Goal: Information Seeking & Learning: Learn about a topic

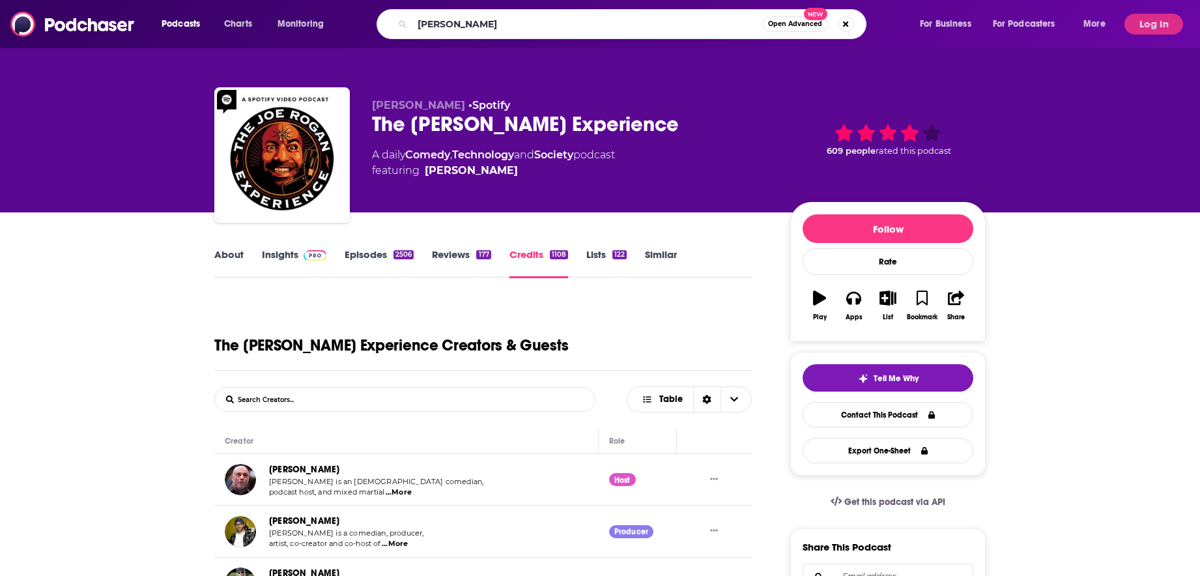
type input "[PERSON_NAME]"
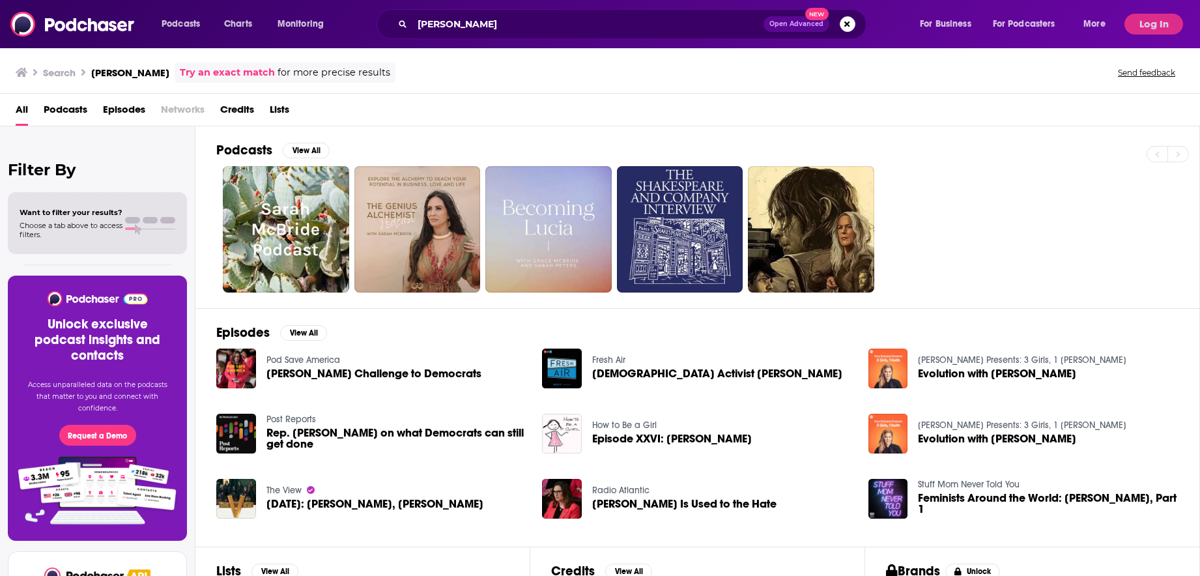
click at [247, 111] on span "Credits" at bounding box center [237, 112] width 34 height 27
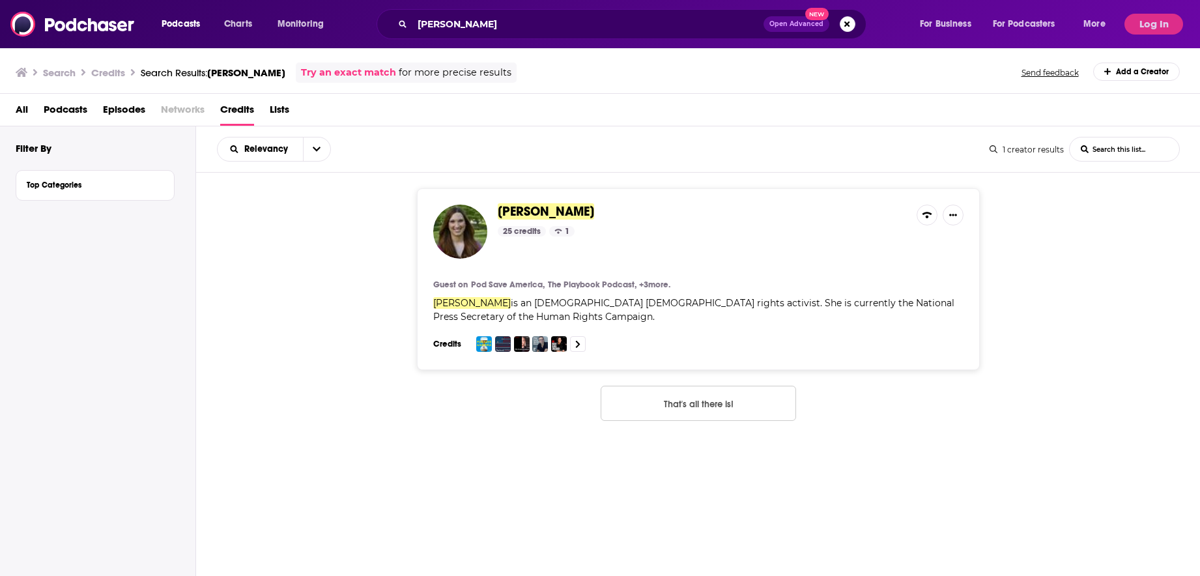
click at [525, 212] on span "[PERSON_NAME]" at bounding box center [546, 211] width 96 height 16
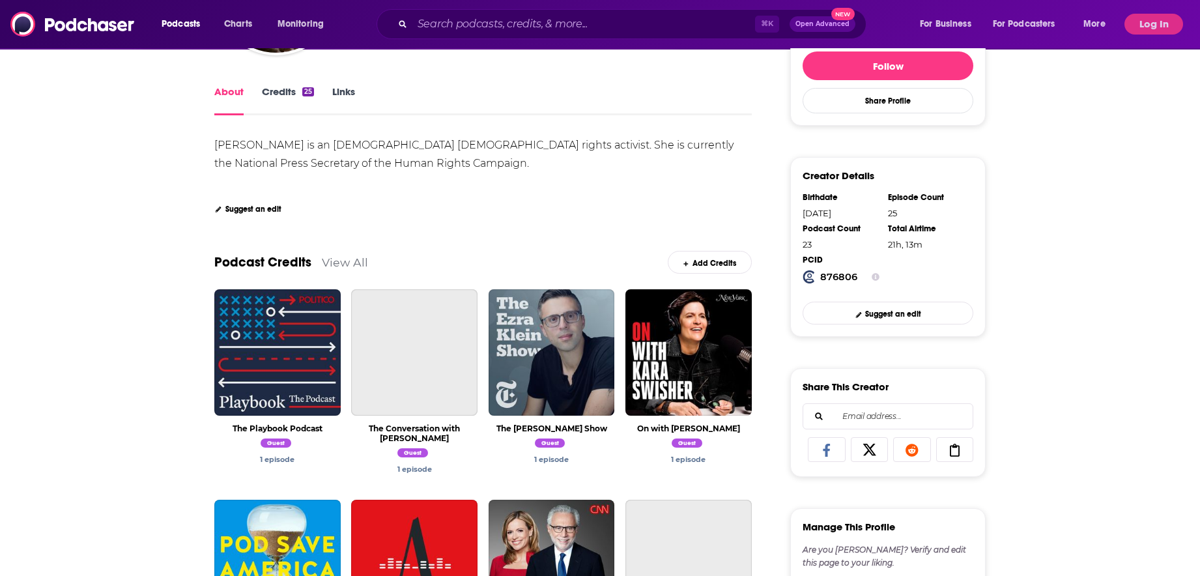
scroll to position [91, 0]
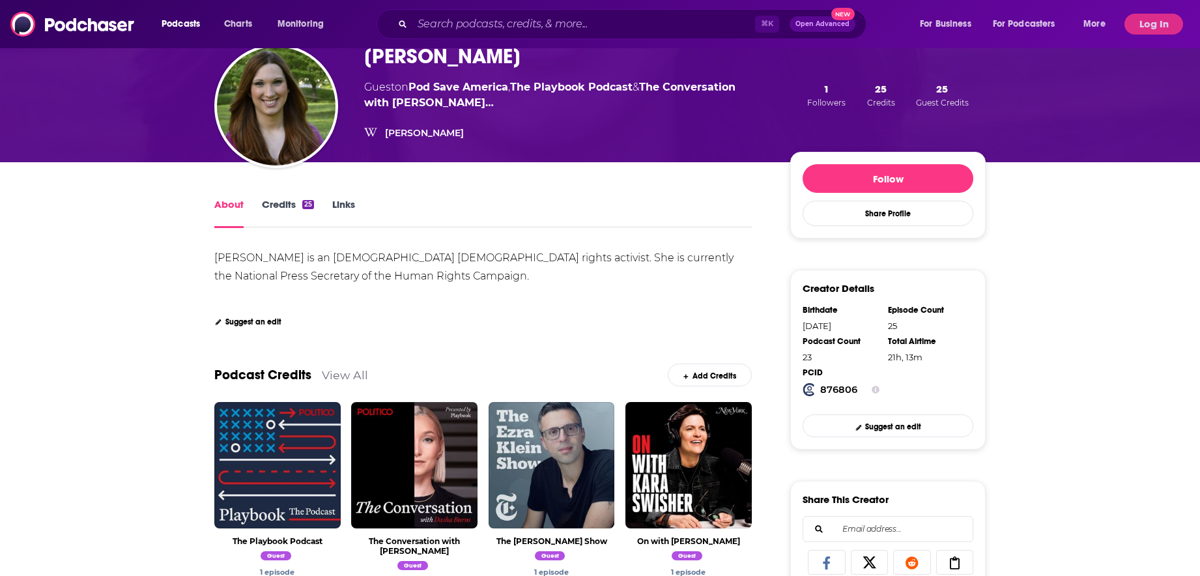
click at [290, 205] on link "Credits 25" at bounding box center [288, 213] width 52 height 30
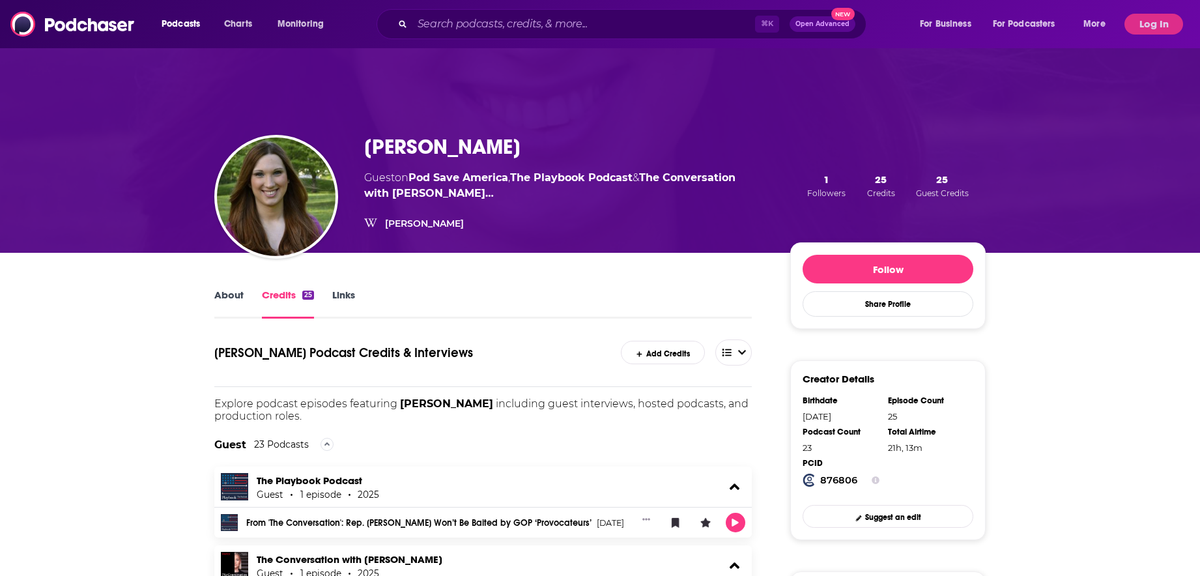
click at [480, 37] on div "⌘ K Open Advanced New" at bounding box center [622, 24] width 490 height 30
click at [485, 18] on input "Search podcasts, credits, & more..." at bounding box center [583, 24] width 343 height 21
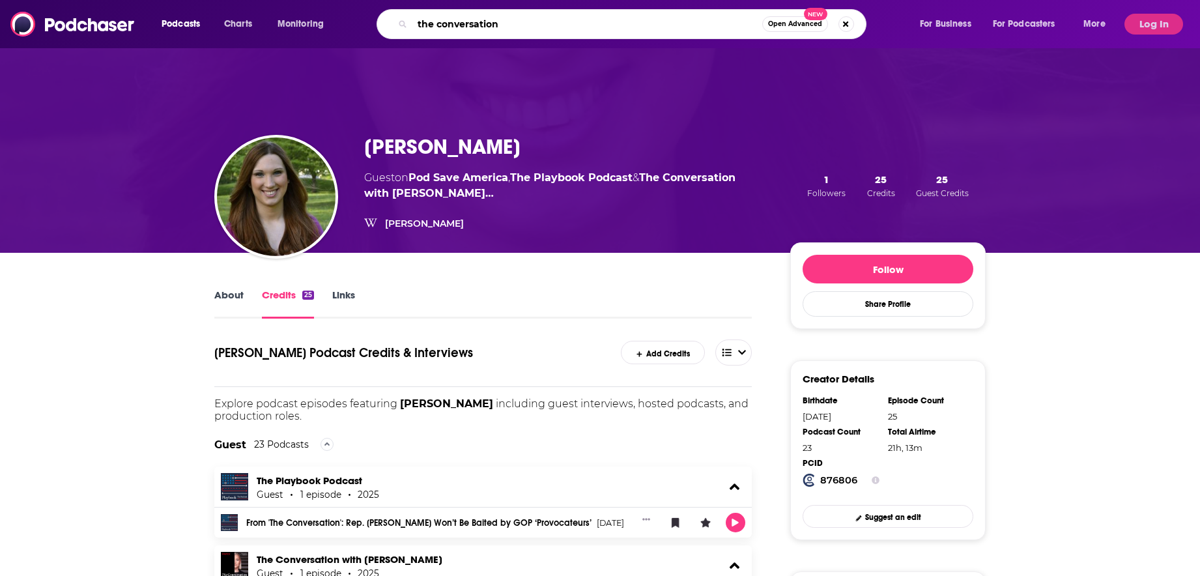
click at [498, 14] on input "the conversation" at bounding box center [587, 24] width 350 height 21
type input "at our table"
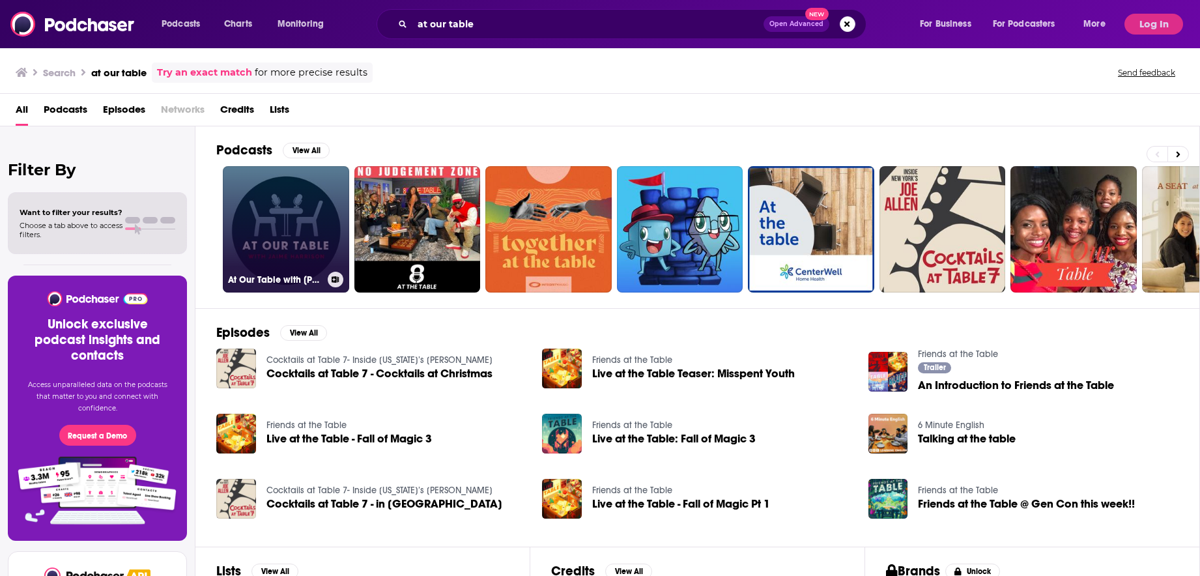
click at [276, 230] on link "At Our Table with [PERSON_NAME]" at bounding box center [286, 229] width 126 height 126
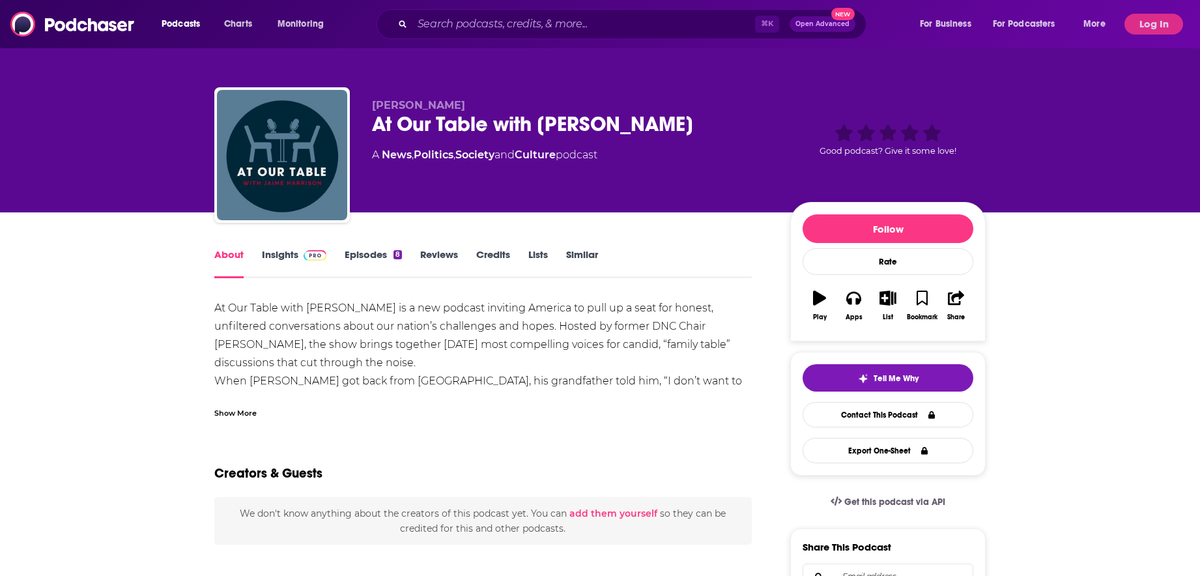
click at [317, 255] on img at bounding box center [315, 255] width 23 height 10
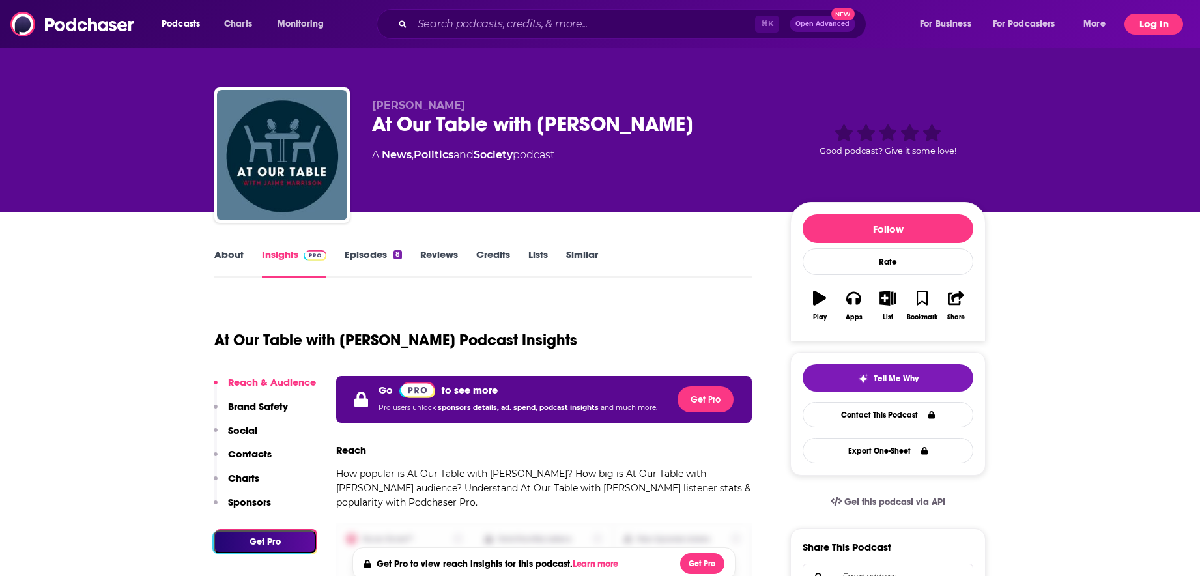
click at [1132, 18] on button "Log In" at bounding box center [1154, 24] width 59 height 21
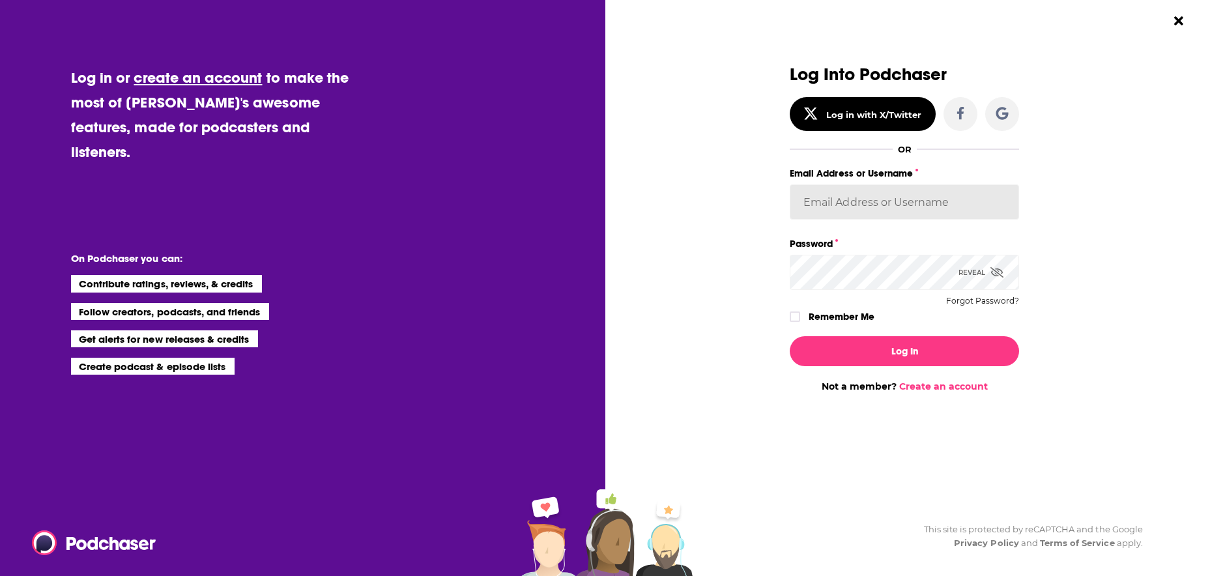
type input "[EMAIL_ADDRESS][DOMAIN_NAME]"
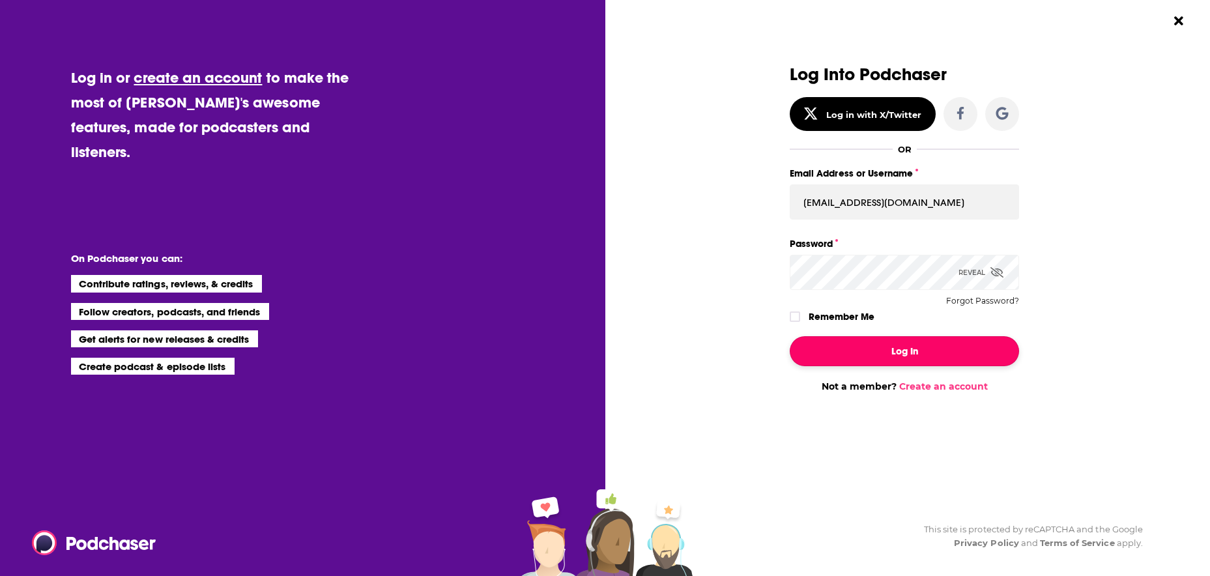
click at [905, 343] on button "Log In" at bounding box center [904, 351] width 229 height 30
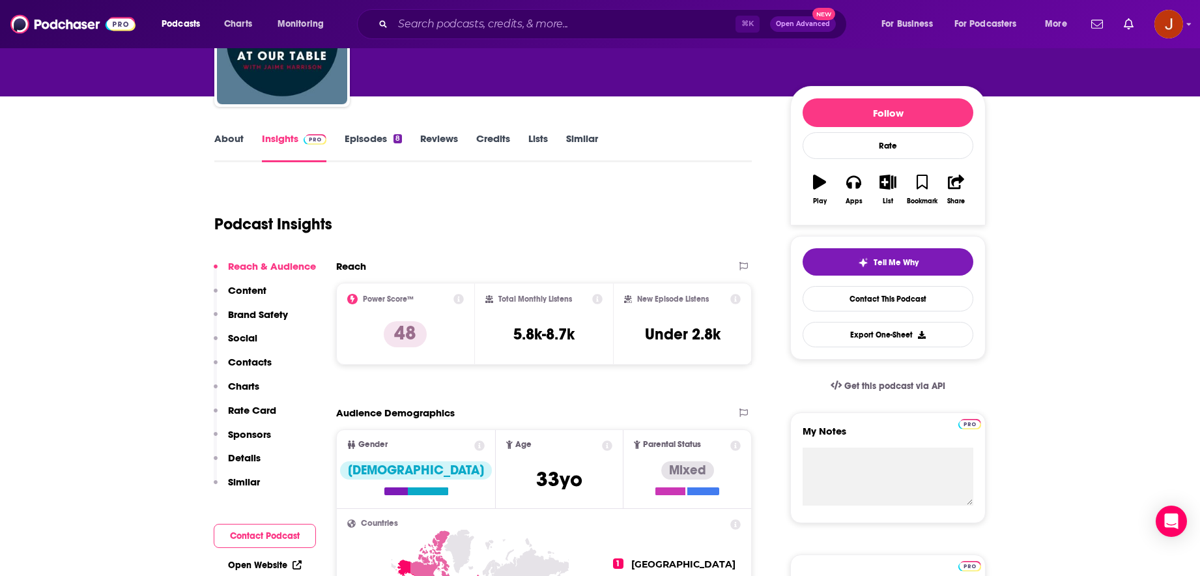
scroll to position [257, 0]
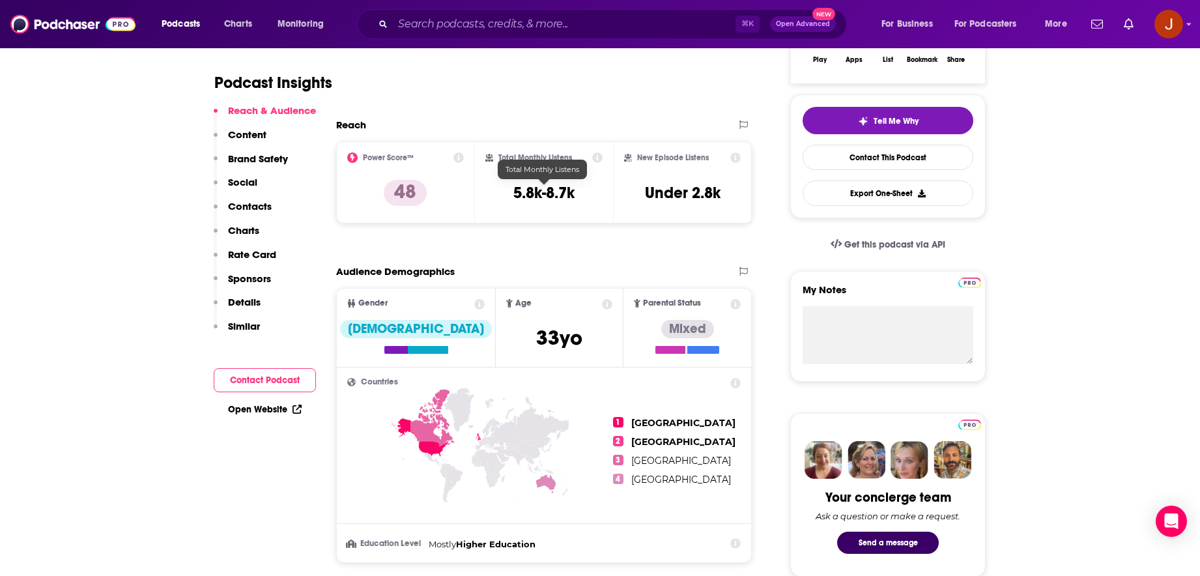
click at [558, 185] on h3 "5.8k-8.7k" at bounding box center [543, 193] width 61 height 20
click at [578, 182] on div "Total Monthly Listens 5.8k-8.7k" at bounding box center [544, 182] width 118 height 60
click at [571, 194] on h3 "5.8k-8.7k" at bounding box center [543, 193] width 61 height 20
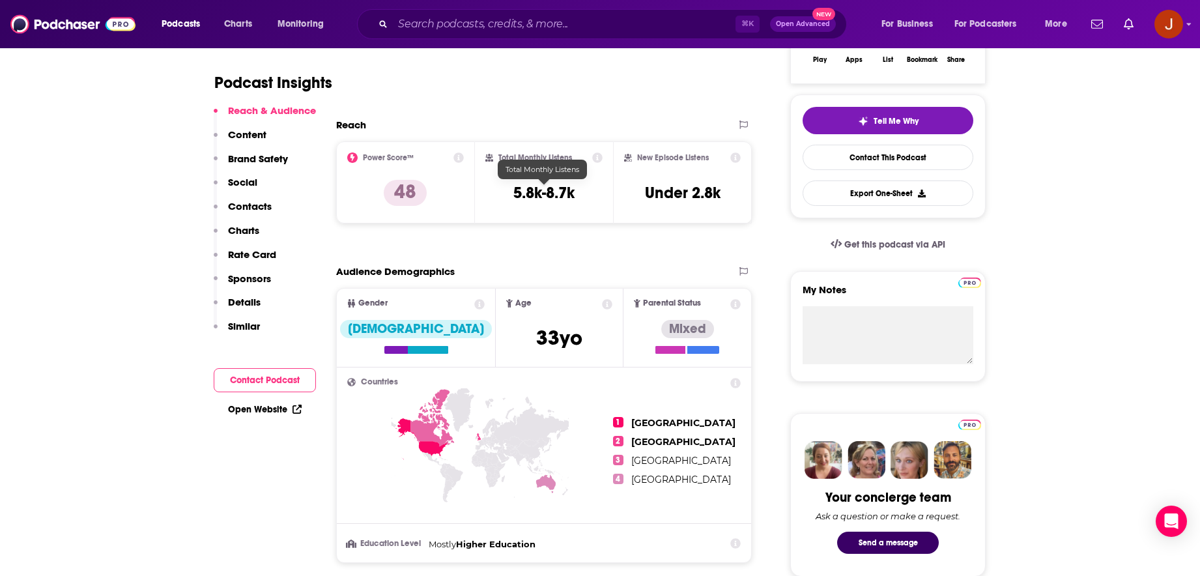
click at [571, 194] on h3 "5.8k-8.7k" at bounding box center [543, 193] width 61 height 20
click at [577, 186] on div "Total Monthly Listens 5.8k-8.7k" at bounding box center [544, 182] width 118 height 60
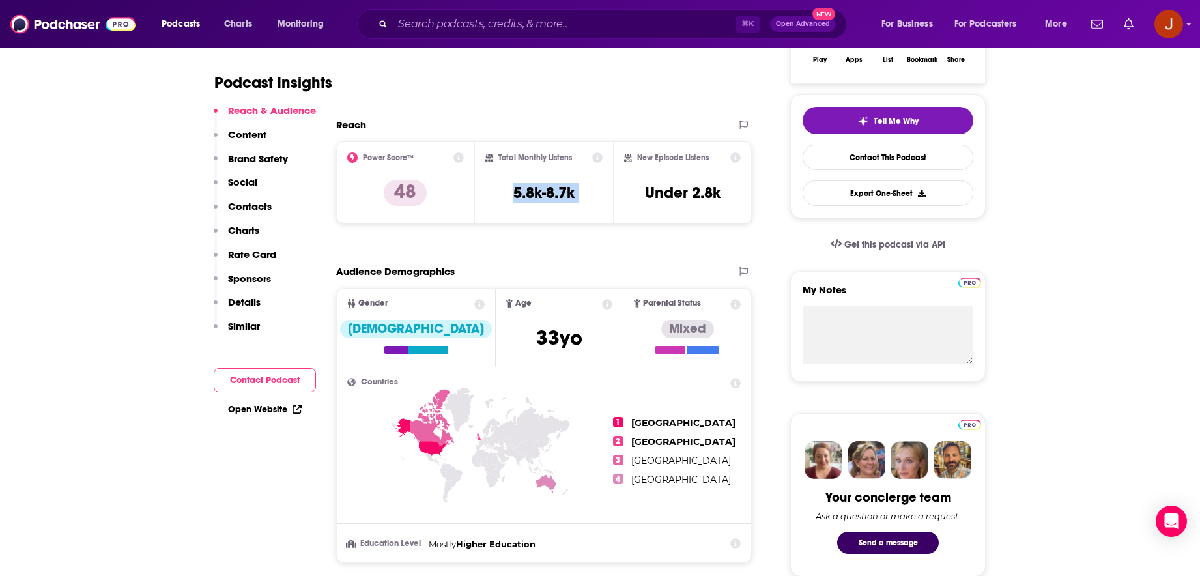
click at [579, 182] on div "Total Monthly Listens 5.8k-8.7k" at bounding box center [544, 182] width 118 height 60
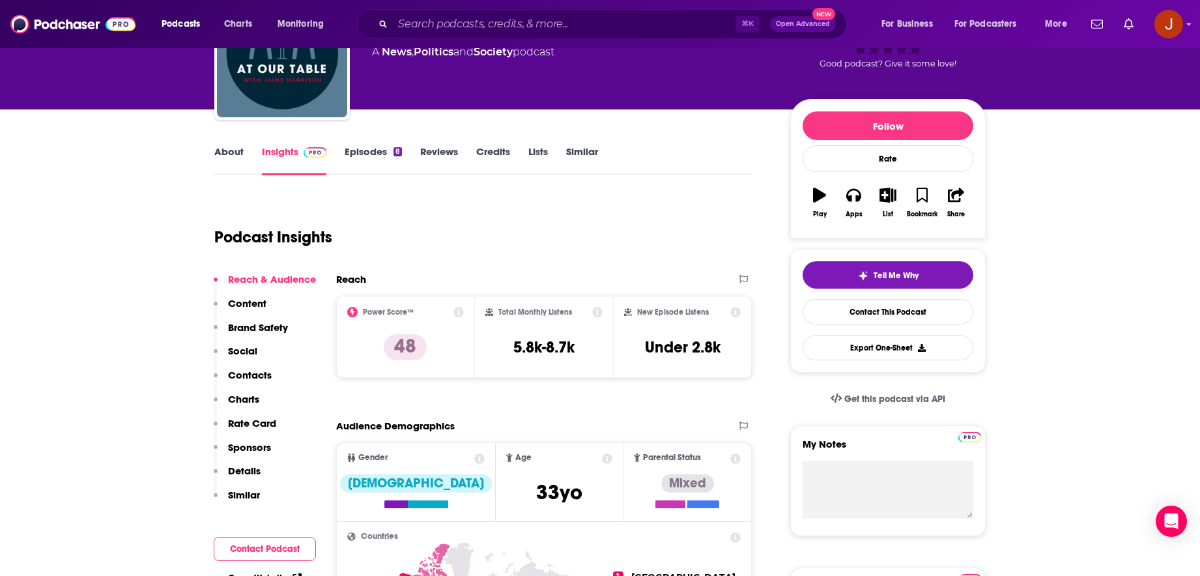
scroll to position [100, 0]
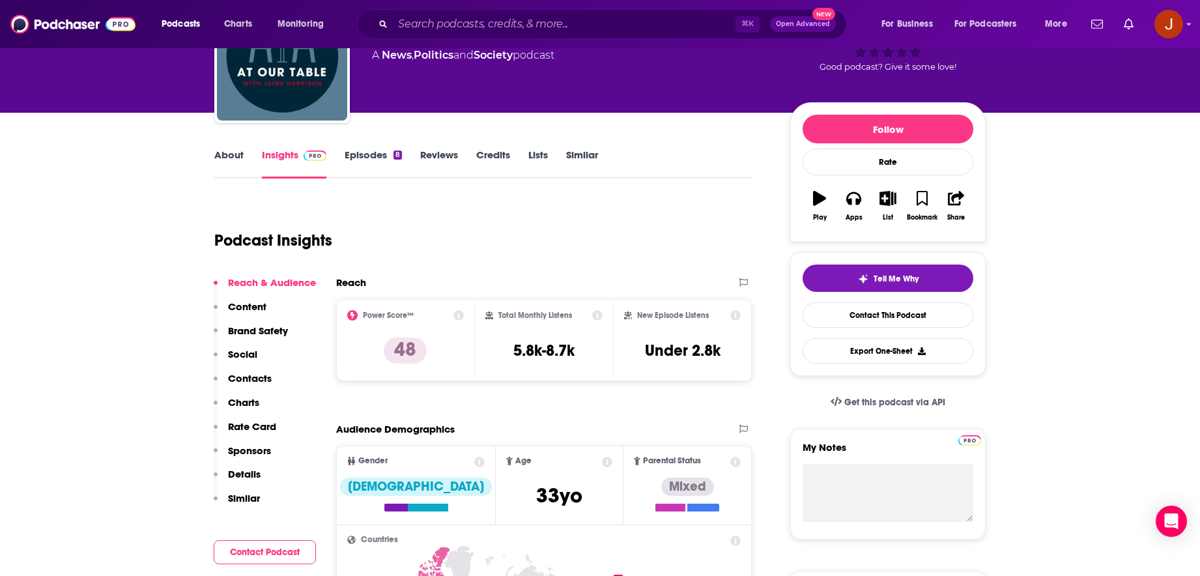
click at [360, 153] on link "Episodes 8" at bounding box center [373, 164] width 57 height 30
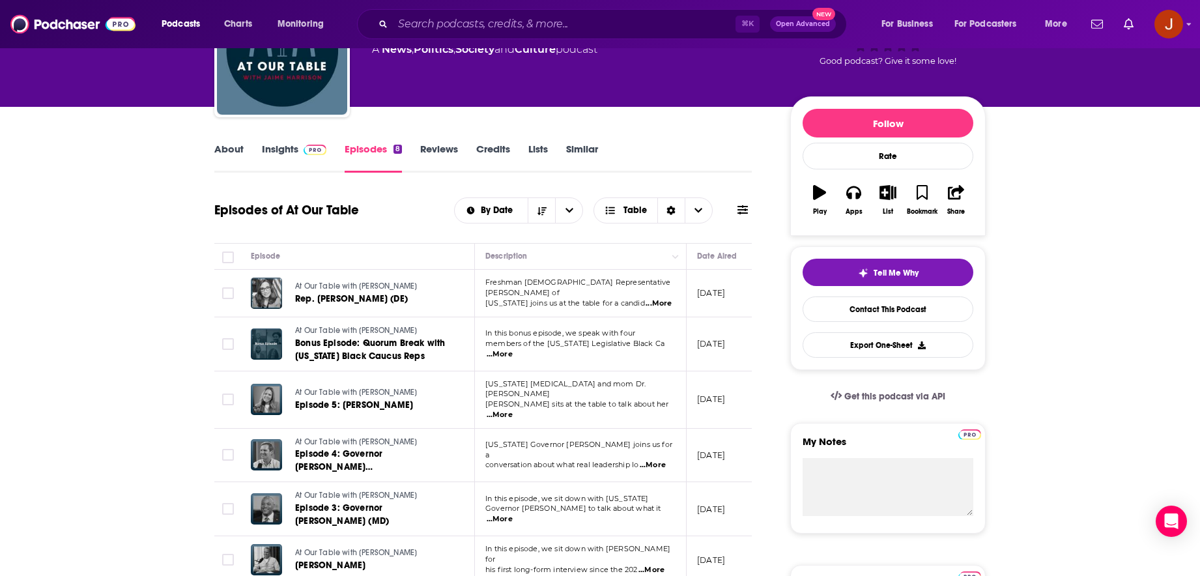
scroll to position [140, 0]
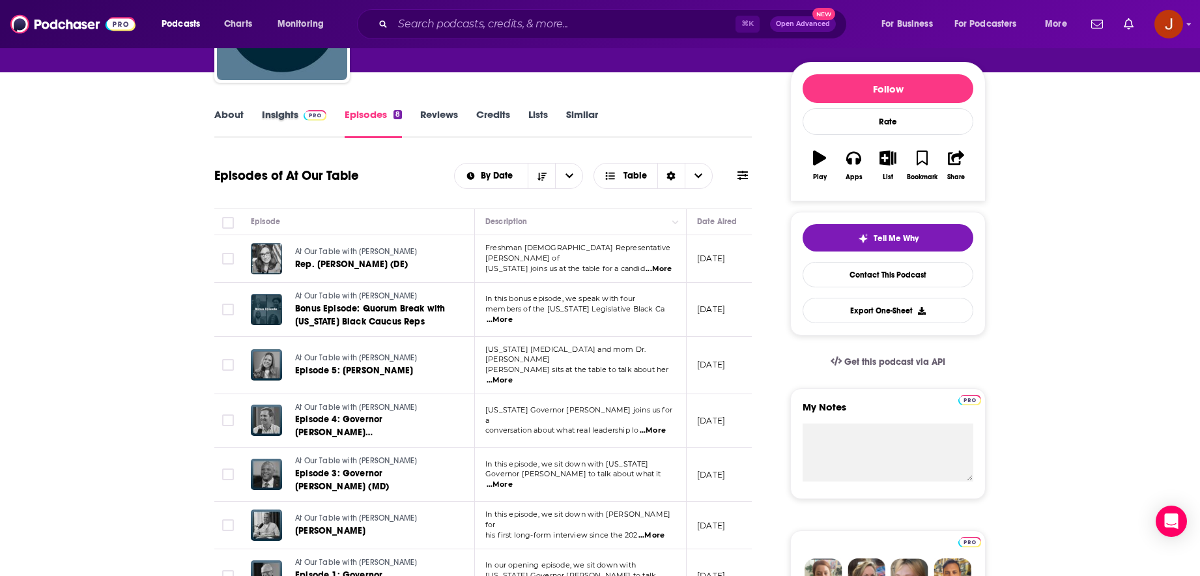
click at [329, 132] on div "Insights" at bounding box center [303, 123] width 83 height 30
click at [307, 118] on img at bounding box center [315, 115] width 23 height 10
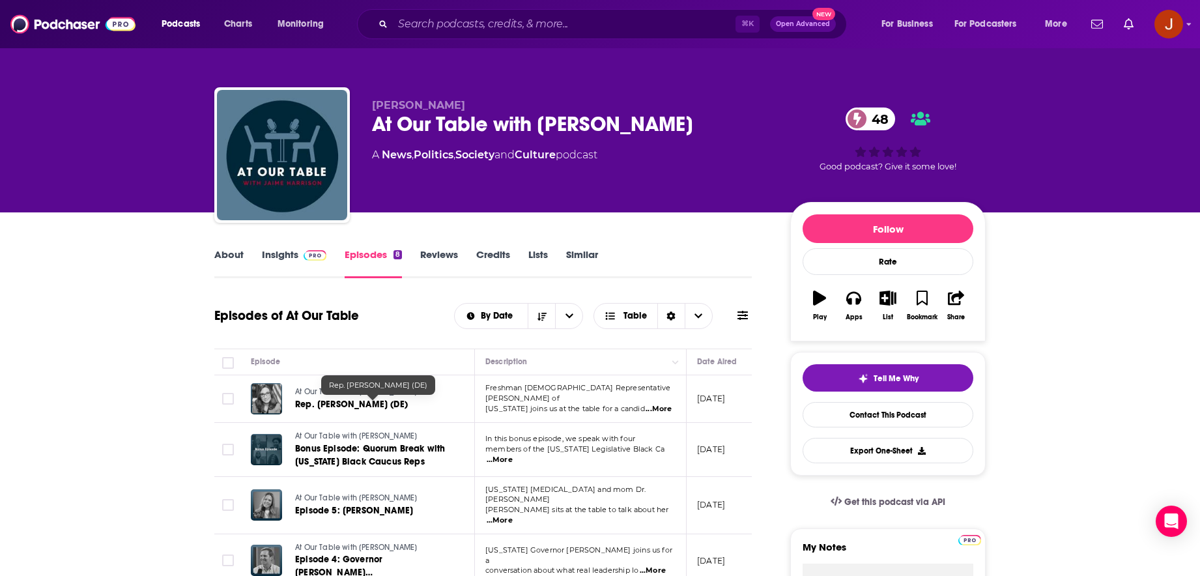
click at [386, 402] on span "Rep. [PERSON_NAME] (DE)" at bounding box center [351, 404] width 113 height 11
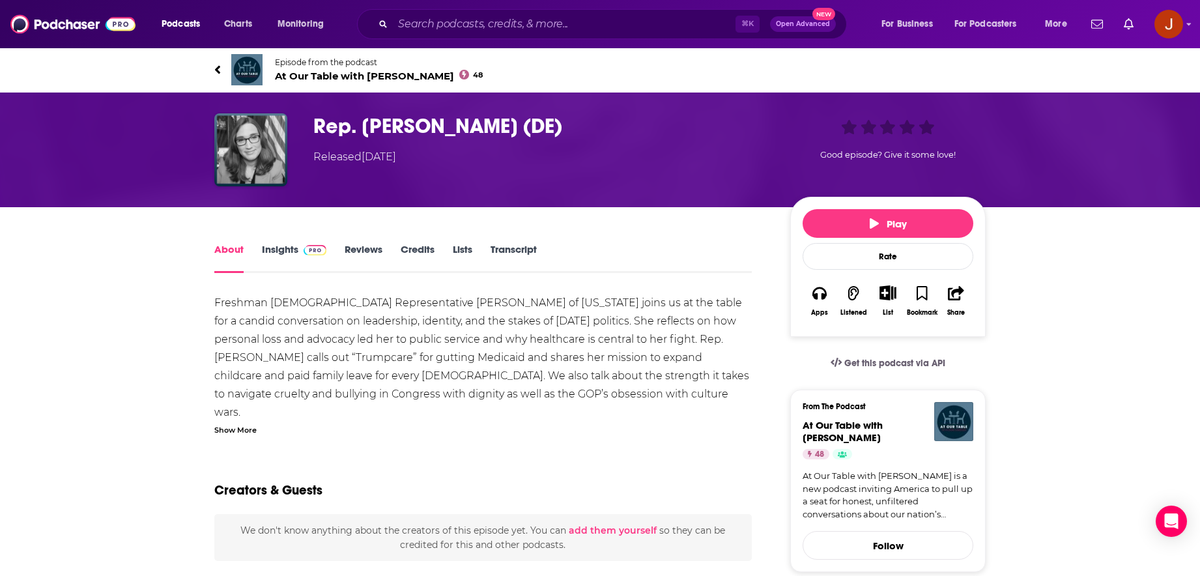
click at [413, 243] on link "Credits" at bounding box center [418, 258] width 34 height 30
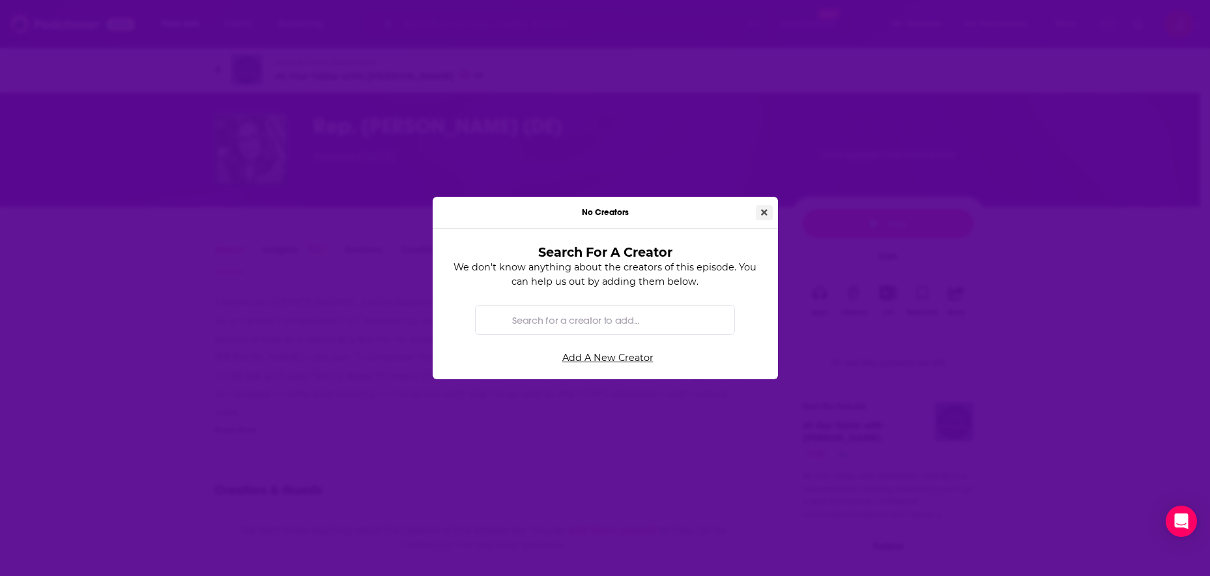
click at [761, 214] on icon "Close" at bounding box center [764, 212] width 7 height 7
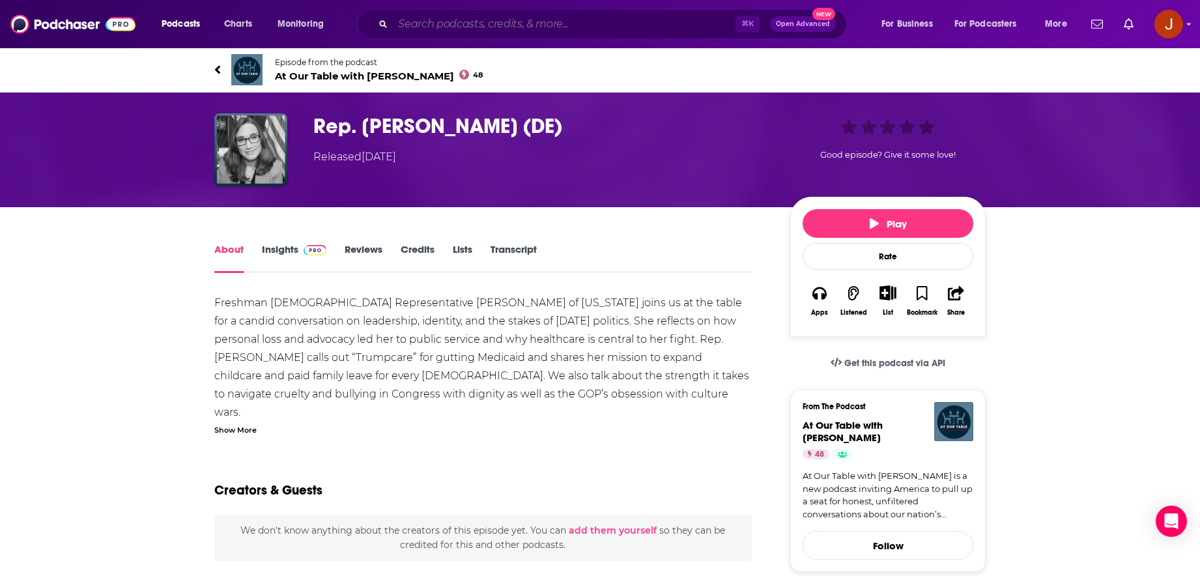
click at [419, 25] on input "Search podcasts, credits, & more..." at bounding box center [564, 24] width 343 height 21
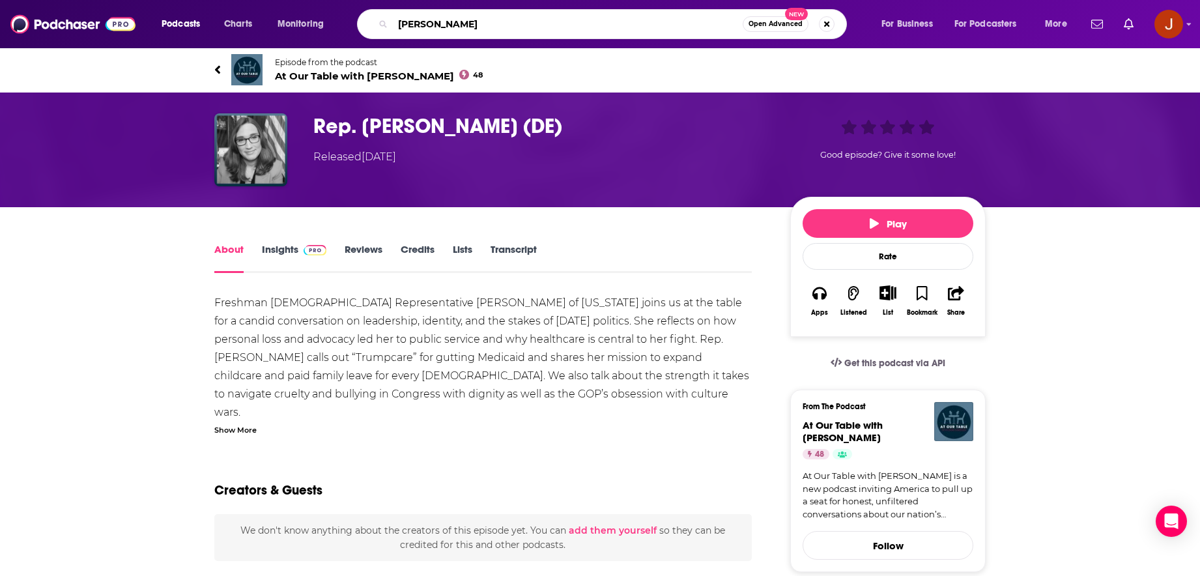
type input "[PERSON_NAME]"
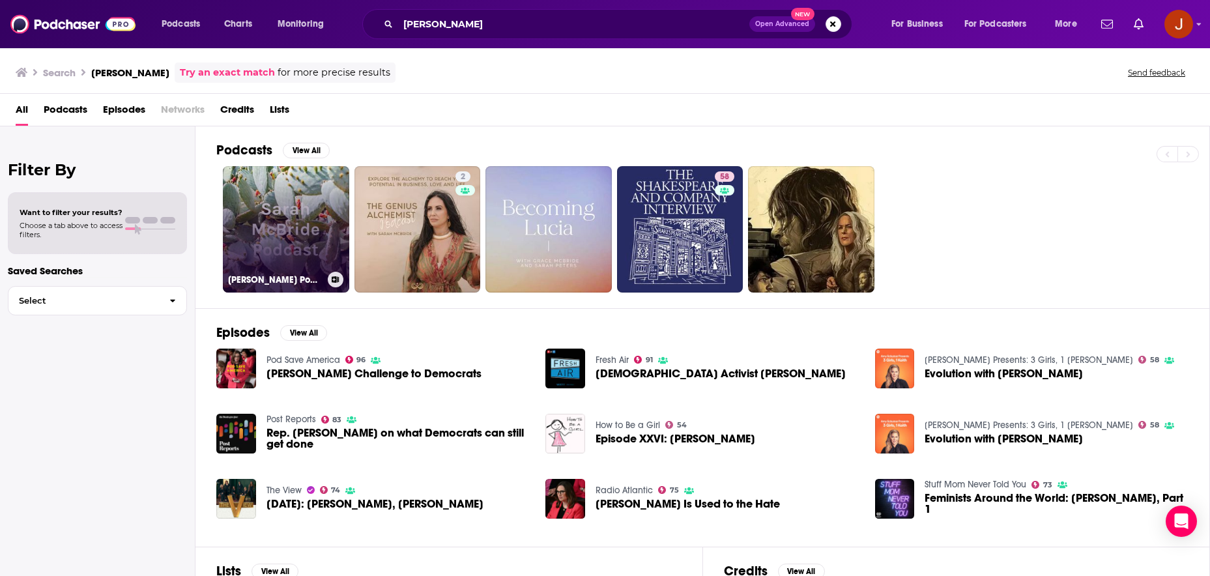
click at [293, 242] on link "[PERSON_NAME] Podcast" at bounding box center [286, 229] width 126 height 126
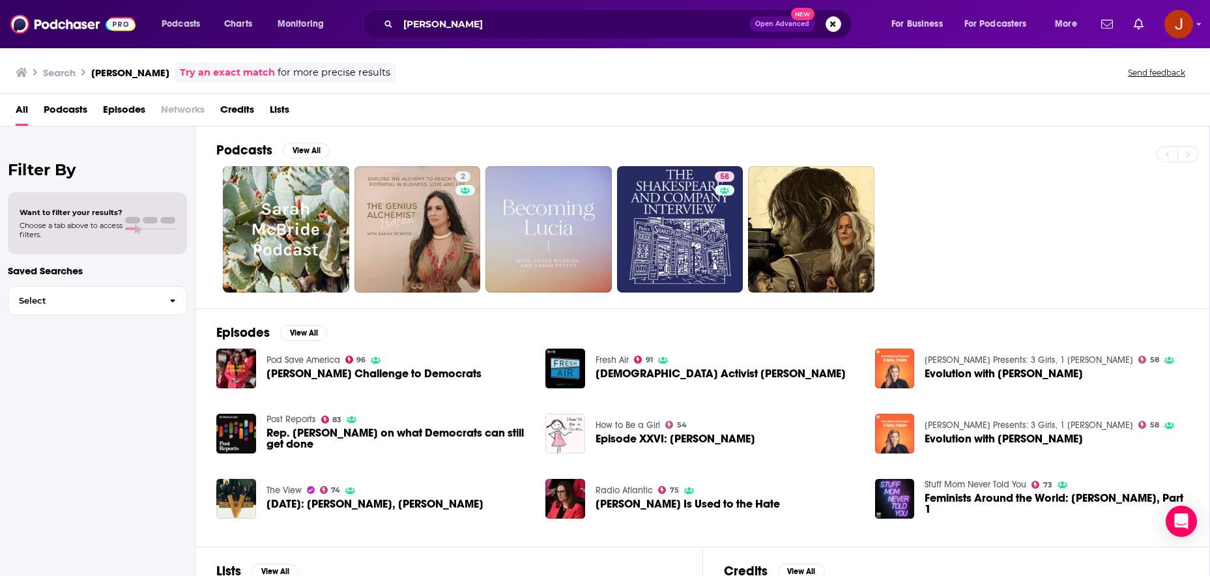
click at [395, 371] on span "[PERSON_NAME] Challenge to Democrats" at bounding box center [373, 373] width 215 height 11
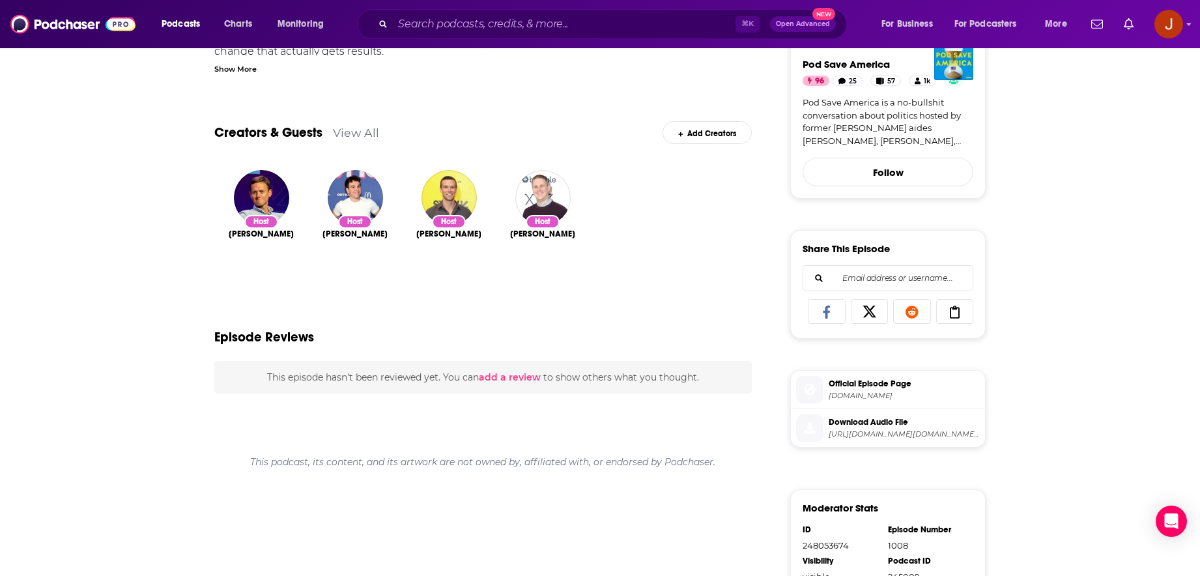
scroll to position [351, 0]
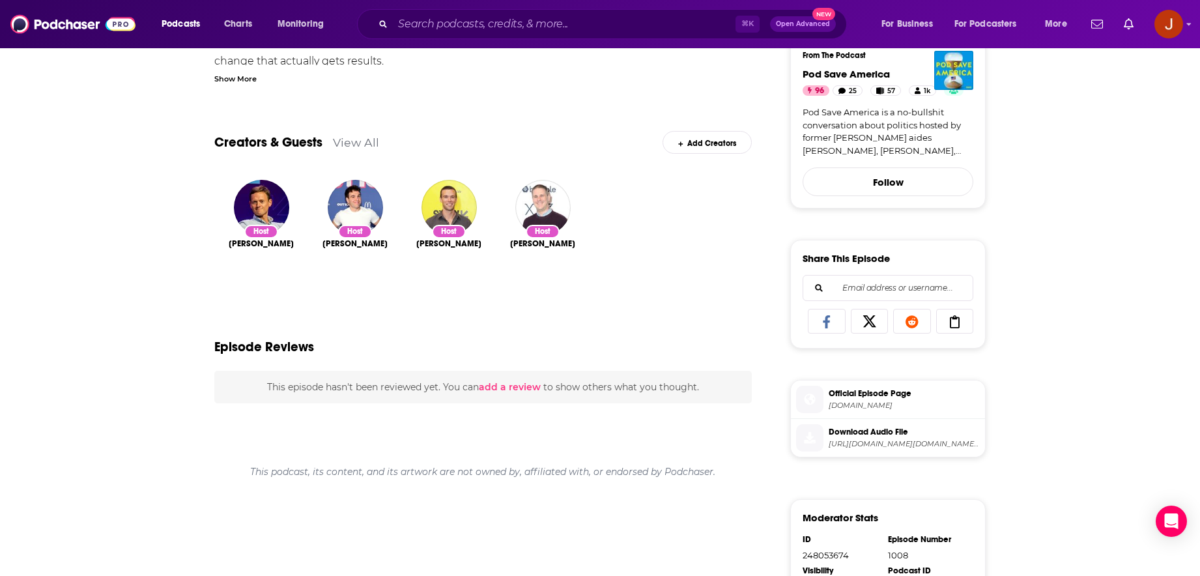
click at [348, 152] on div "Creators & Guests View All Add Creators" at bounding box center [483, 135] width 538 height 70
click at [349, 145] on link "View All" at bounding box center [356, 143] width 46 height 14
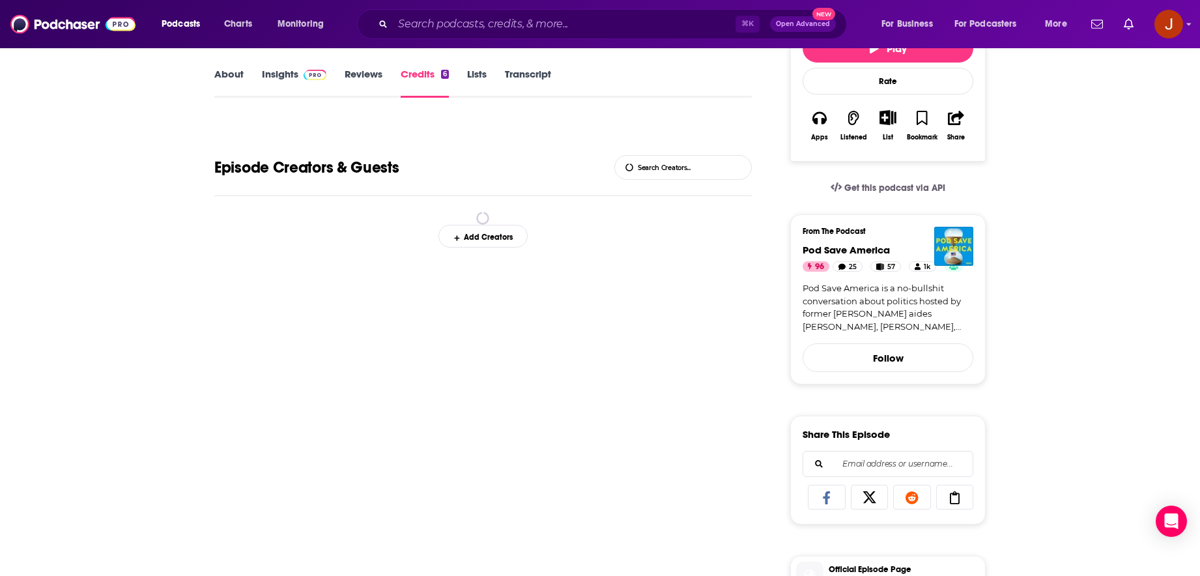
scroll to position [241, 0]
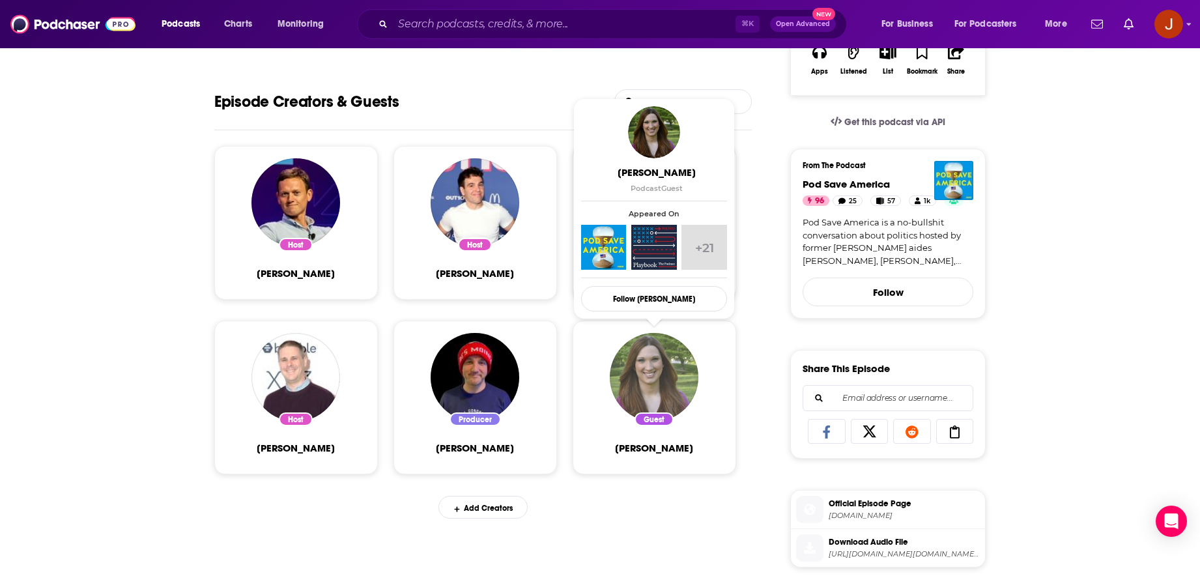
click at [655, 379] on img "Sarah McBride" at bounding box center [654, 377] width 89 height 89
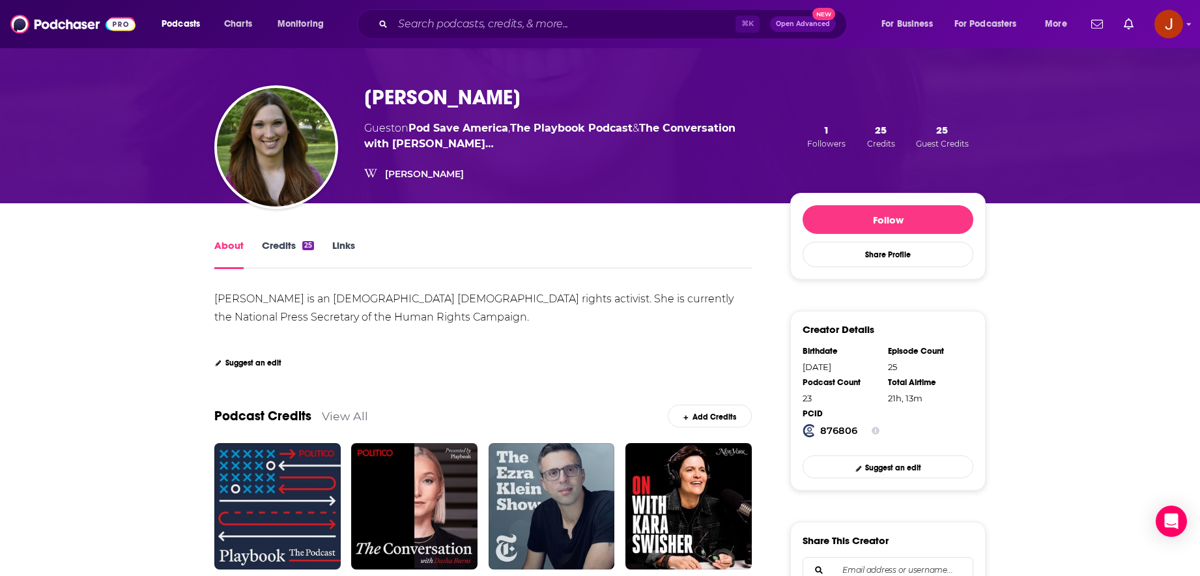
scroll to position [165, 0]
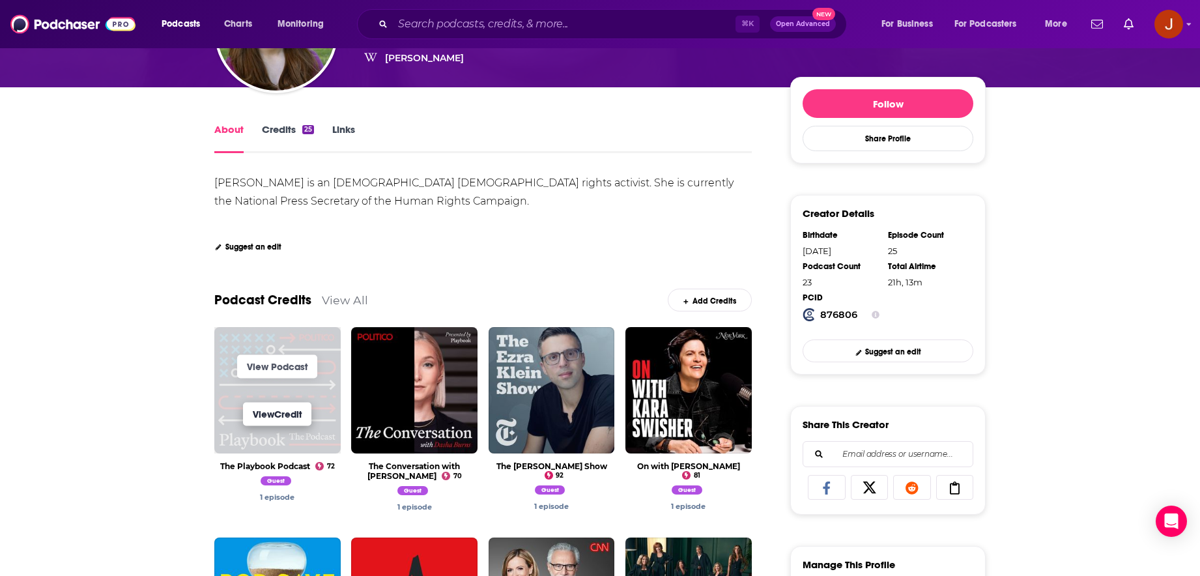
click at [295, 422] on link "View Credit" at bounding box center [277, 414] width 68 height 23
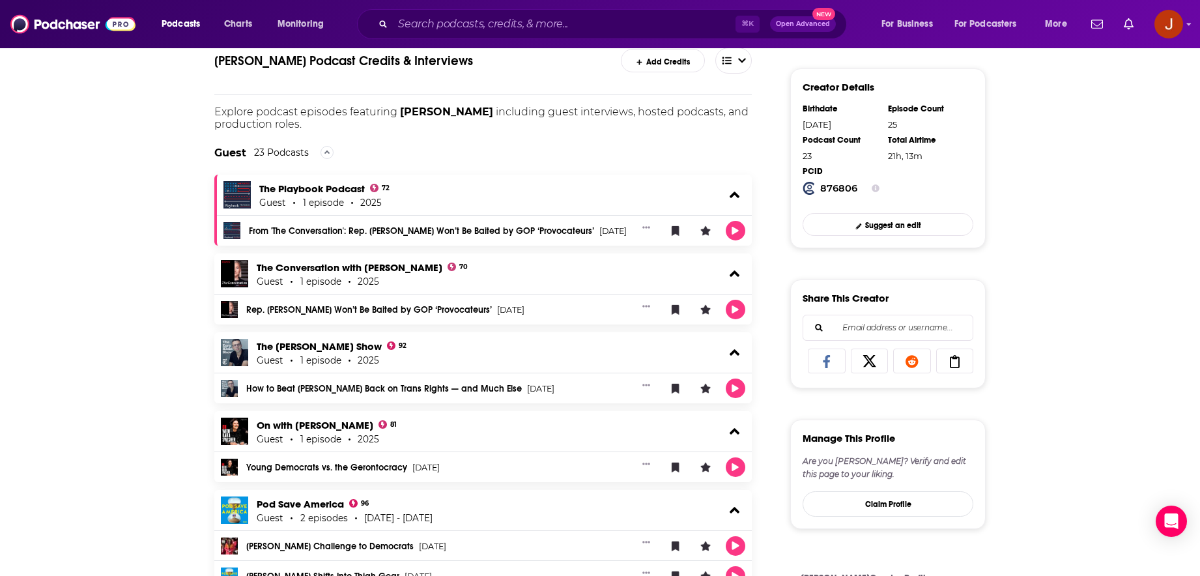
scroll to position [291, 0]
click at [648, 229] on icon "Show More Button" at bounding box center [646, 228] width 8 height 8
click at [392, 232] on link "From 'The Conversation': Rep. [PERSON_NAME] Won’t Be Baited by GOP ‘Provocateur…" at bounding box center [421, 231] width 345 height 9
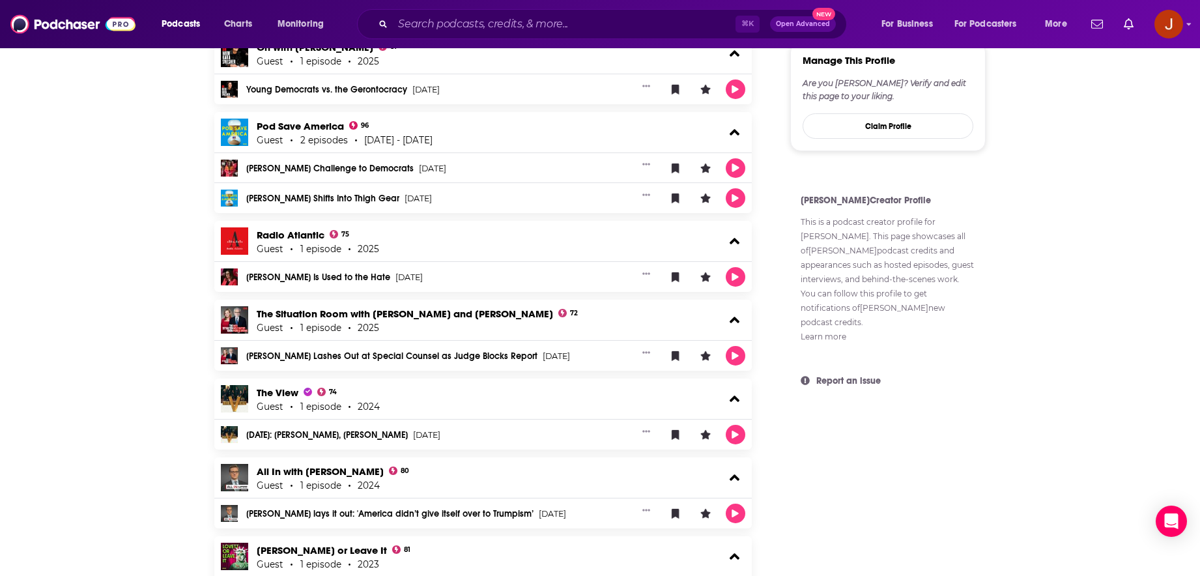
scroll to position [682, 0]
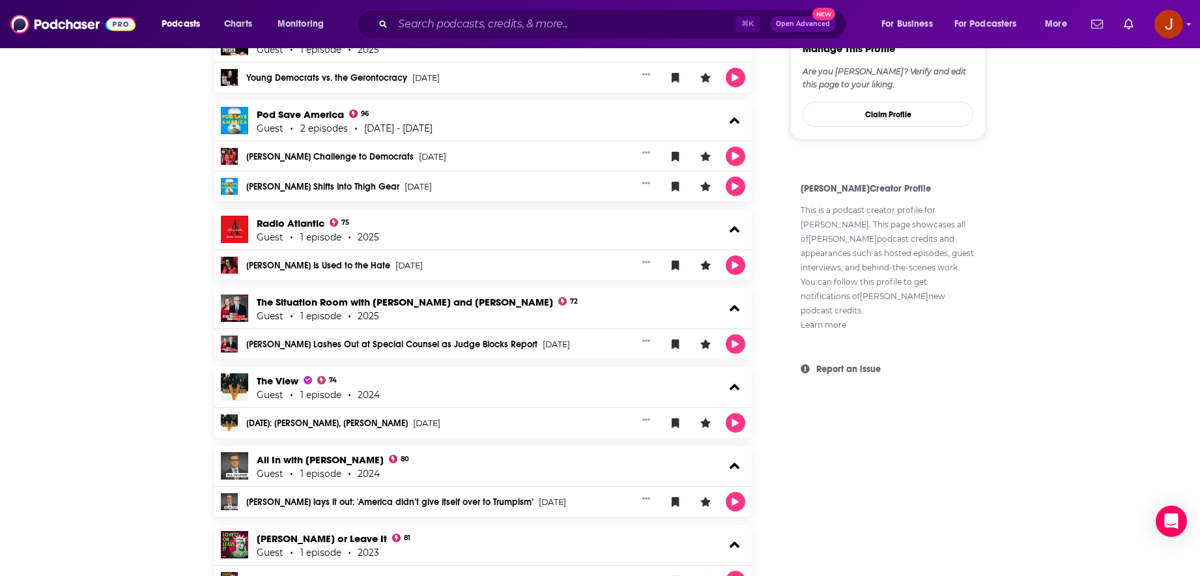
drag, startPoint x: 906, startPoint y: 382, endPoint x: 783, endPoint y: 196, distance: 223.2
click at [794, 180] on div "[PERSON_NAME] Creator Profile This is a podcast creator profile for [PERSON_NAM…" at bounding box center [887, 252] width 195 height 162
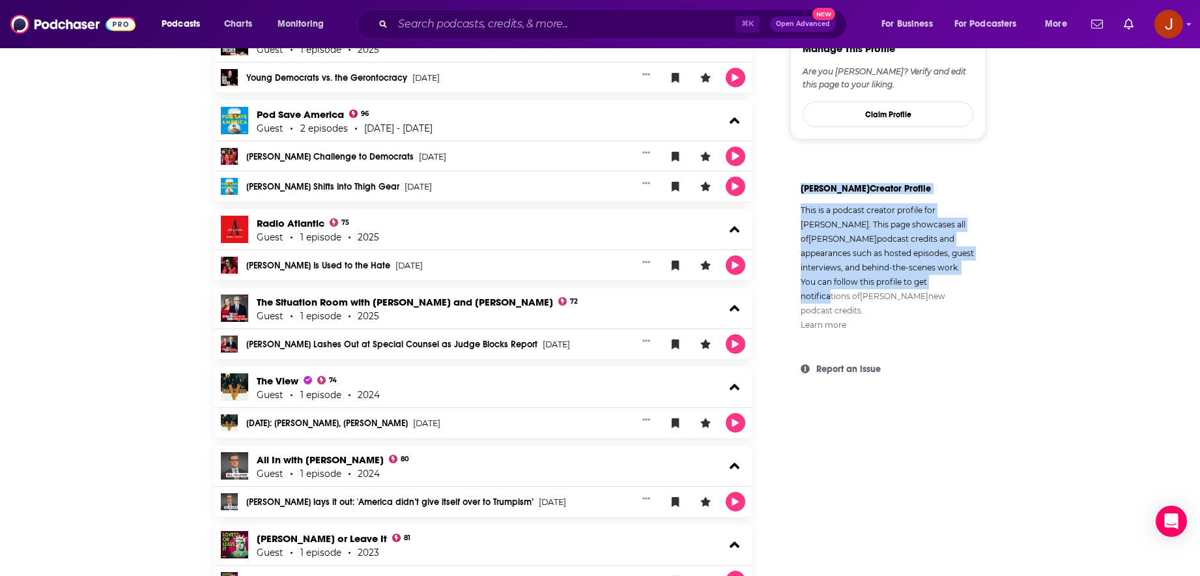
drag, startPoint x: 798, startPoint y: 174, endPoint x: 895, endPoint y: 280, distance: 144.3
click at [895, 280] on div "[PERSON_NAME] Creator Profile This is a podcast creator profile for [PERSON_NAM…" at bounding box center [887, 252] width 195 height 162
click at [895, 280] on p "This is a podcast creator profile for [PERSON_NAME] . This page showcases all o…" at bounding box center [888, 267] width 175 height 129
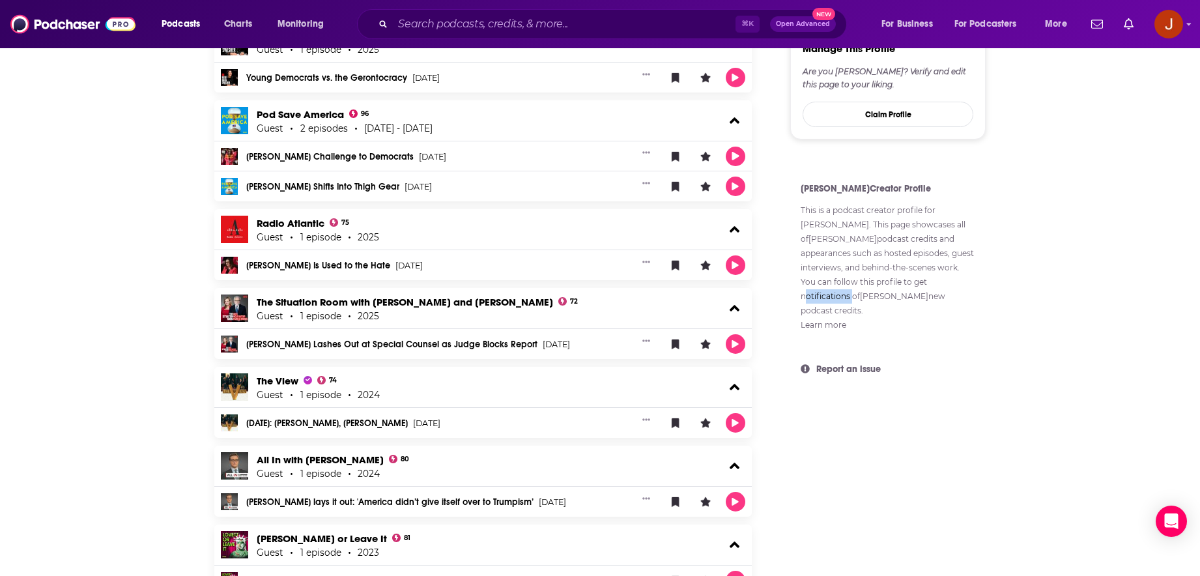
click at [895, 280] on p "This is a podcast creator profile for [PERSON_NAME] . This page showcases all o…" at bounding box center [888, 267] width 175 height 129
click at [897, 263] on p "This is a podcast creator profile for [PERSON_NAME] . This page showcases all o…" at bounding box center [888, 267] width 175 height 129
click at [900, 244] on p "This is a podcast creator profile for [PERSON_NAME] . This page showcases all o…" at bounding box center [888, 267] width 175 height 129
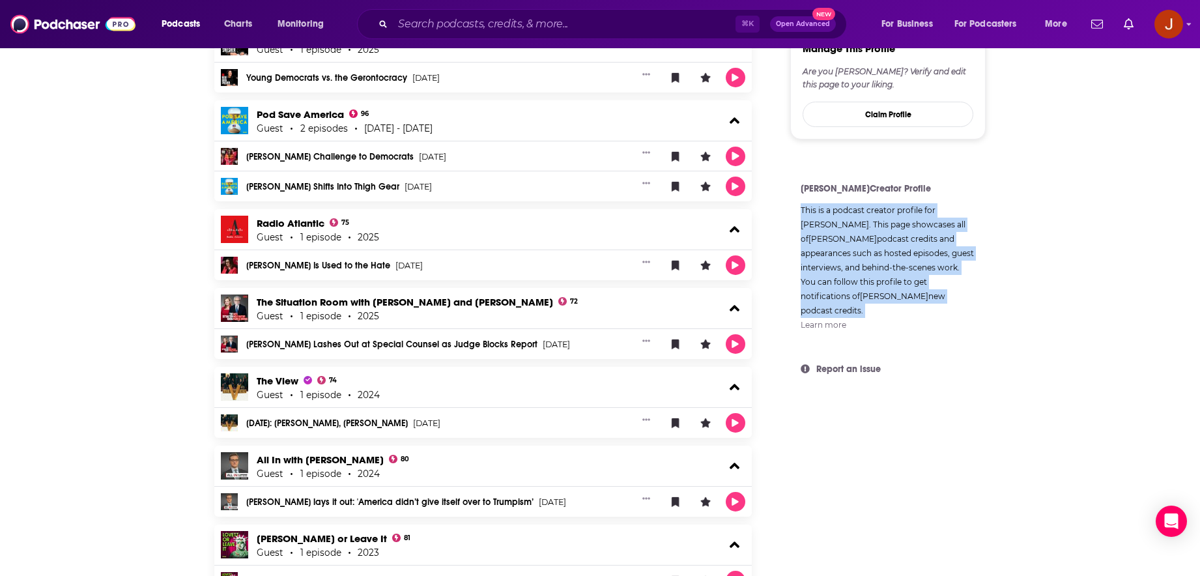
click at [900, 244] on p "This is a podcast creator profile for [PERSON_NAME] . This page showcases all o…" at bounding box center [888, 267] width 175 height 129
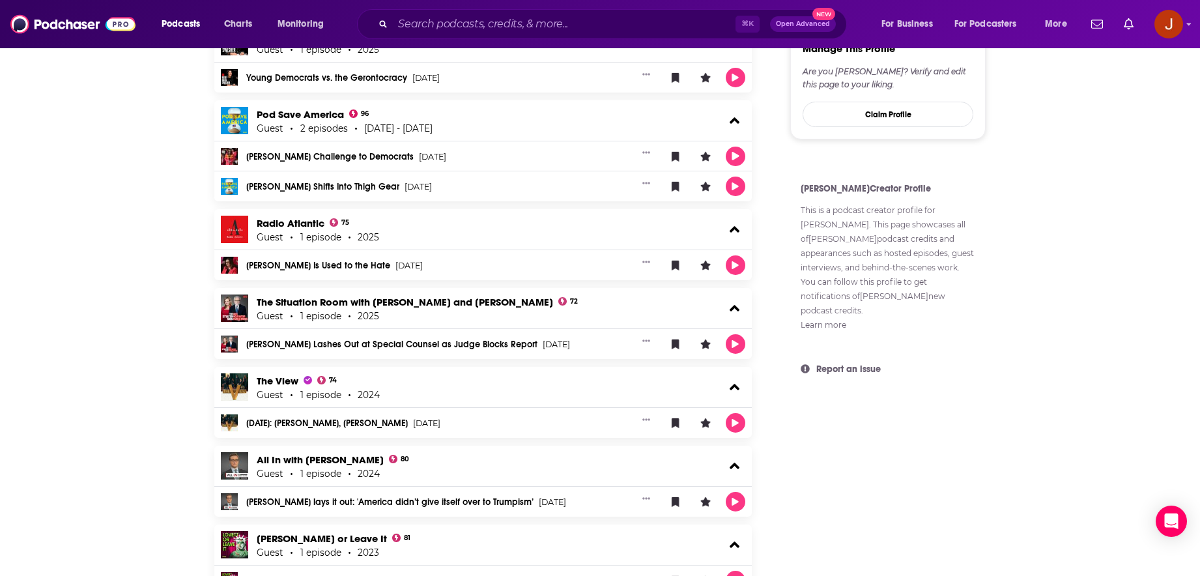
click at [915, 235] on p "This is a podcast creator profile for [PERSON_NAME] . This page showcases all o…" at bounding box center [888, 267] width 175 height 129
